Goal: Transaction & Acquisition: Download file/media

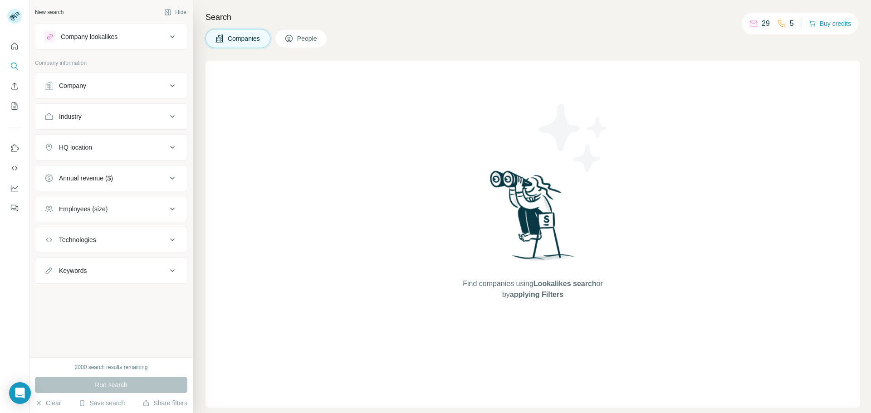
click at [753, 25] on icon at bounding box center [753, 23] width 9 height 9
click at [768, 24] on p "29" at bounding box center [766, 23] width 8 height 11
drag, startPoint x: 333, startPoint y: 120, endPoint x: 291, endPoint y: 108, distance: 43.6
click at [333, 121] on div "Find companies using Lookalikes search or by applying Filters" at bounding box center [533, 234] width 655 height 347
click at [11, 66] on icon "Search" at bounding box center [14, 66] width 6 height 6
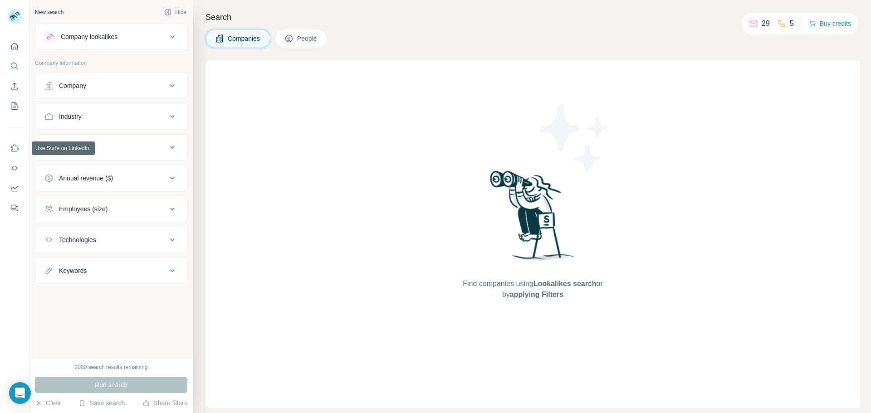
click at [12, 142] on button "Use Surfe on LinkedIn" at bounding box center [14, 148] width 15 height 16
